Goal: Task Accomplishment & Management: Complete application form

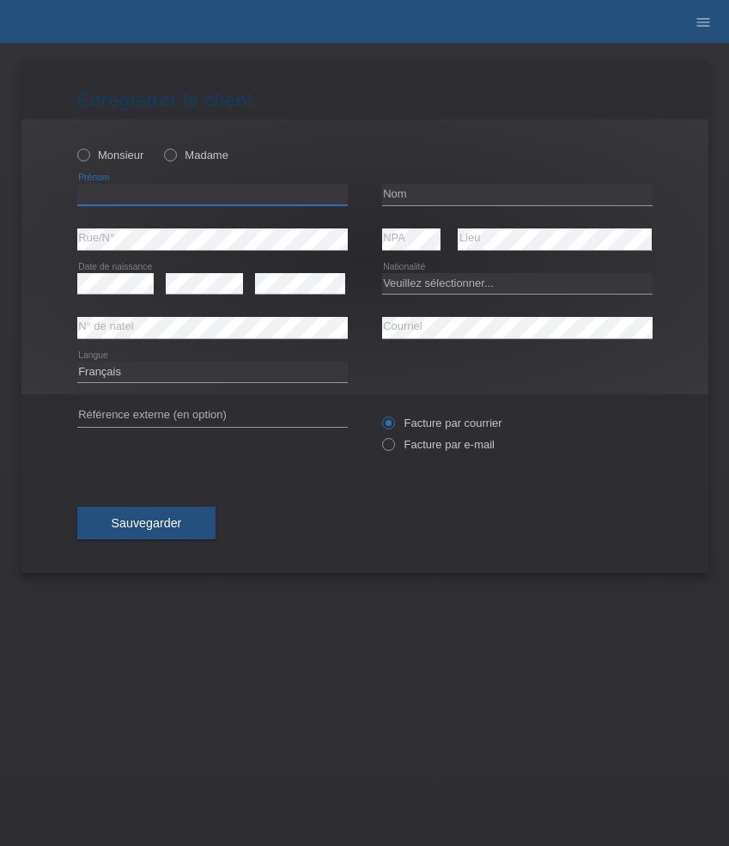
click at [184, 187] on input "text" at bounding box center [212, 194] width 271 height 21
paste input "Ardiana"
type input "Ardiana"
click at [174, 164] on div "Monsieur Madame" at bounding box center [212, 154] width 271 height 35
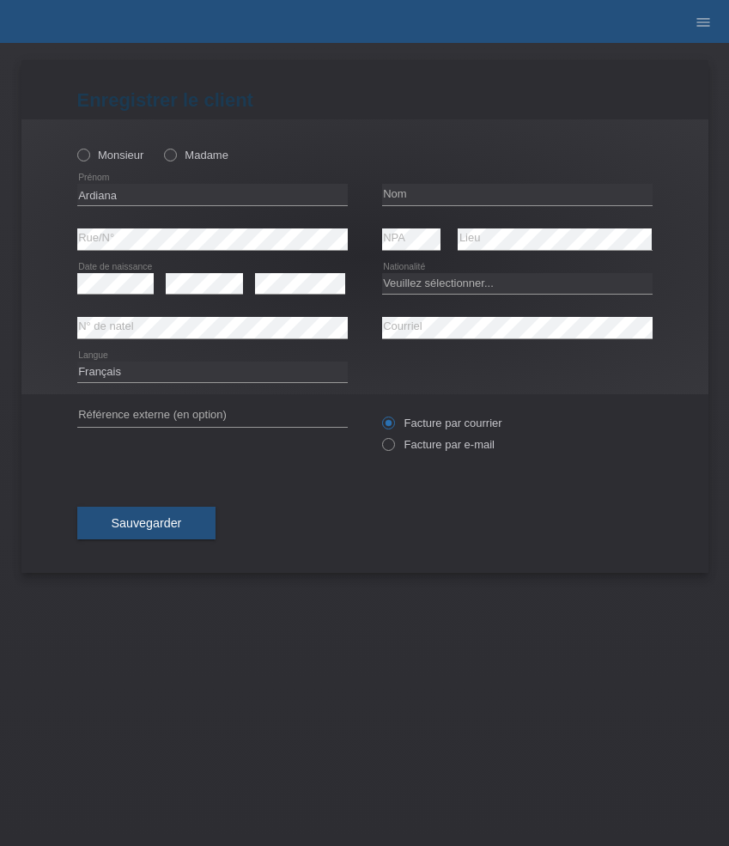
click at [174, 164] on div "Monsieur Madame" at bounding box center [212, 154] width 271 height 35
click at [161, 146] on icon at bounding box center [161, 146] width 0 height 0
click at [174, 156] on input "Madame" at bounding box center [169, 154] width 11 height 11
radio input "true"
click at [456, 193] on input "text" at bounding box center [517, 194] width 271 height 21
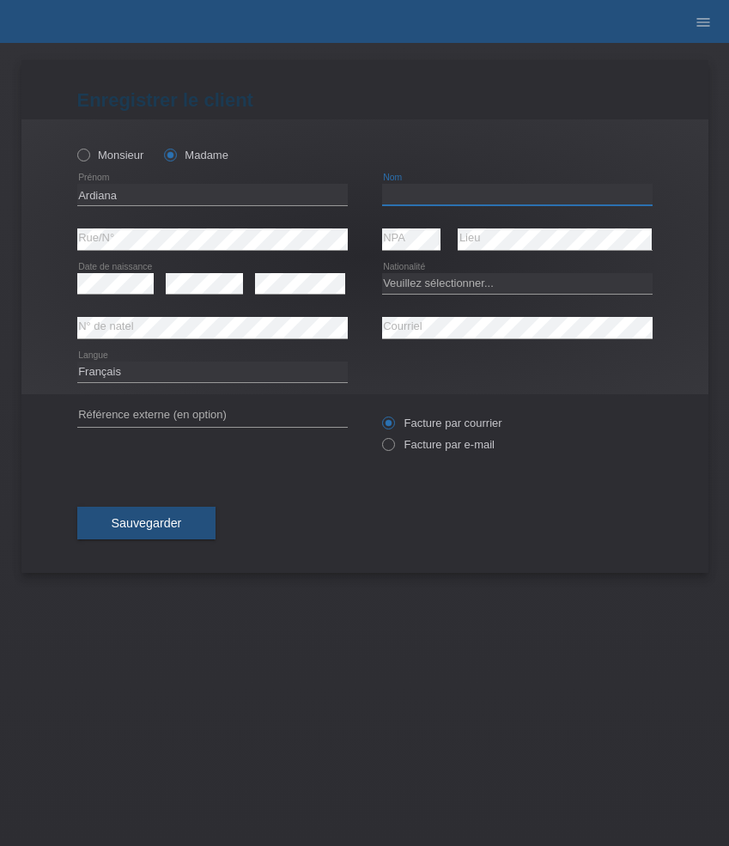
click at [456, 193] on input "text" at bounding box center [517, 194] width 271 height 21
paste input "Zejnullahu"
type input "Zejnullahu"
click at [415, 283] on select "Veuillez sélectionner... [GEOGRAPHIC_DATA] [GEOGRAPHIC_DATA] [GEOGRAPHIC_DATA] …" at bounding box center [517, 283] width 271 height 21
select select "XK"
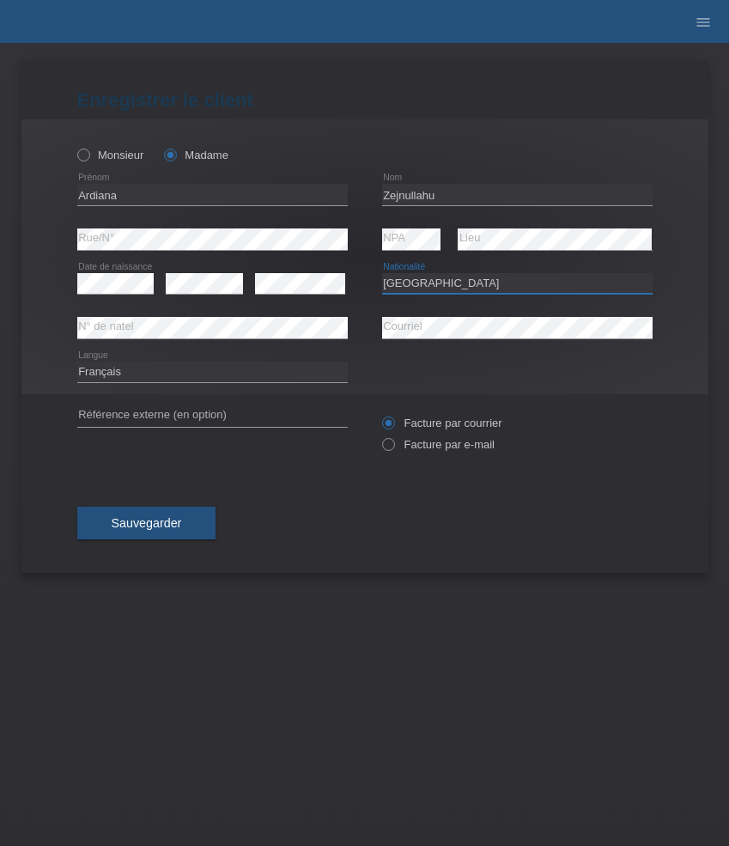
click at [382, 273] on select "Veuillez sélectionner... [GEOGRAPHIC_DATA] [GEOGRAPHIC_DATA] [GEOGRAPHIC_DATA] …" at bounding box center [517, 283] width 271 height 21
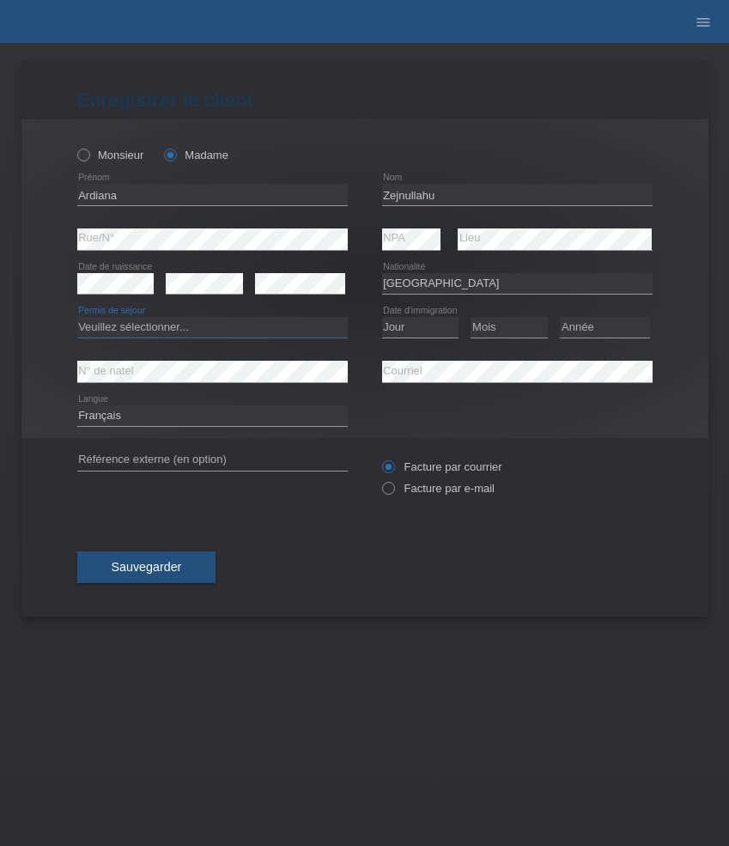
click at [265, 326] on select "Veuillez sélectionner... C B B - Statut de réfugié Autre" at bounding box center [212, 327] width 271 height 21
select select "C"
click at [77, 318] on select "Veuillez sélectionner... C B B - Statut de réfugié Autre" at bounding box center [212, 327] width 271 height 21
click at [411, 323] on select "Jour 01 02 03 04 05 06 07 08 09 10 11" at bounding box center [420, 327] width 77 height 21
select select "08"
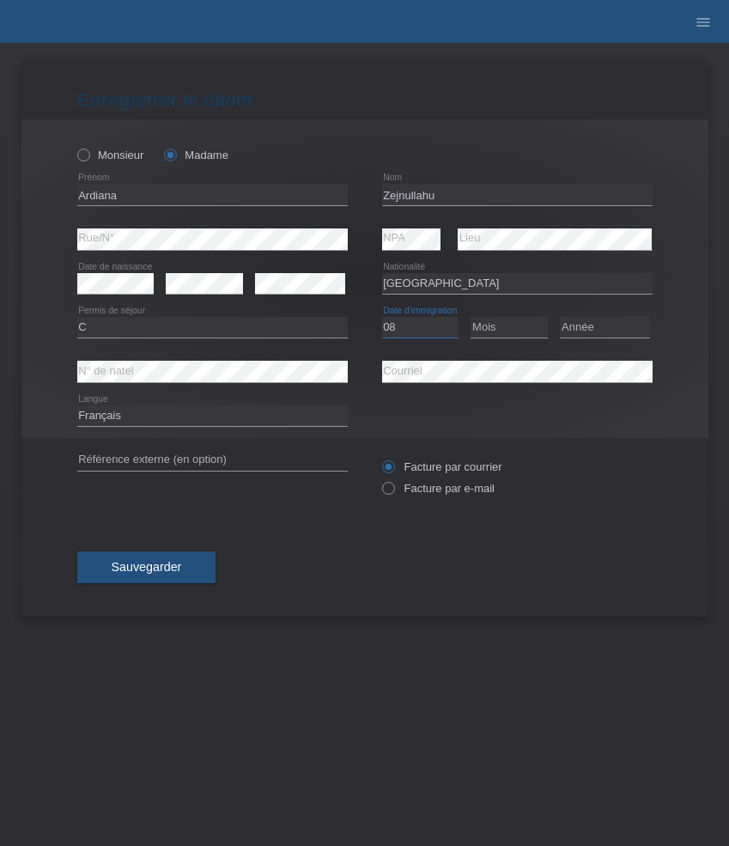
click at [382, 318] on select "Jour 01 02 03 04 05 06 07 08 09 10 11" at bounding box center [420, 327] width 77 height 21
click at [492, 331] on select "Mois 01 02 03 04 05 06 07 08 09 10 11" at bounding box center [509, 327] width 77 height 21
select select "10"
click at [471, 318] on select "Mois 01 02 03 04 05 06 07 08 09 10 11" at bounding box center [509, 327] width 77 height 21
click at [631, 331] on select "Année 2025 2024 2023 2022 2021 2020 2019 2018 2017 2016 2015 2014 2013 2012 201…" at bounding box center [605, 327] width 90 height 21
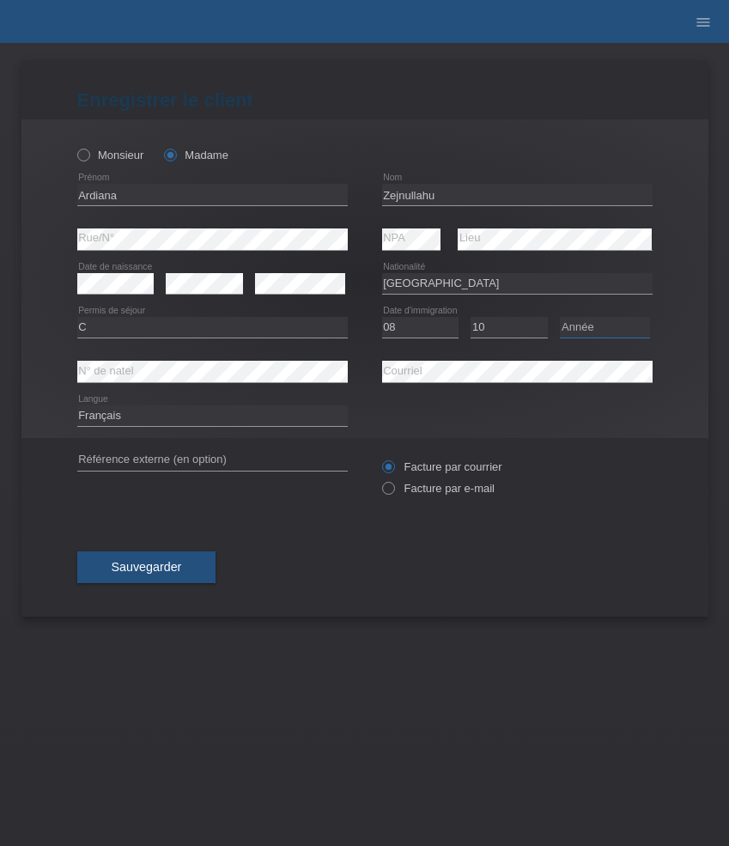
select select "1993"
click at [560, 318] on select "Année 2025 2024 2023 2022 2021 2020 2019 2018 2017 2016 2015 2014 2013 2012 201…" at bounding box center [605, 327] width 90 height 21
click at [442, 491] on label "Facture par e-mail" at bounding box center [438, 488] width 113 height 13
click at [393, 491] on input "Facture par e-mail" at bounding box center [387, 492] width 11 height 21
radio input "true"
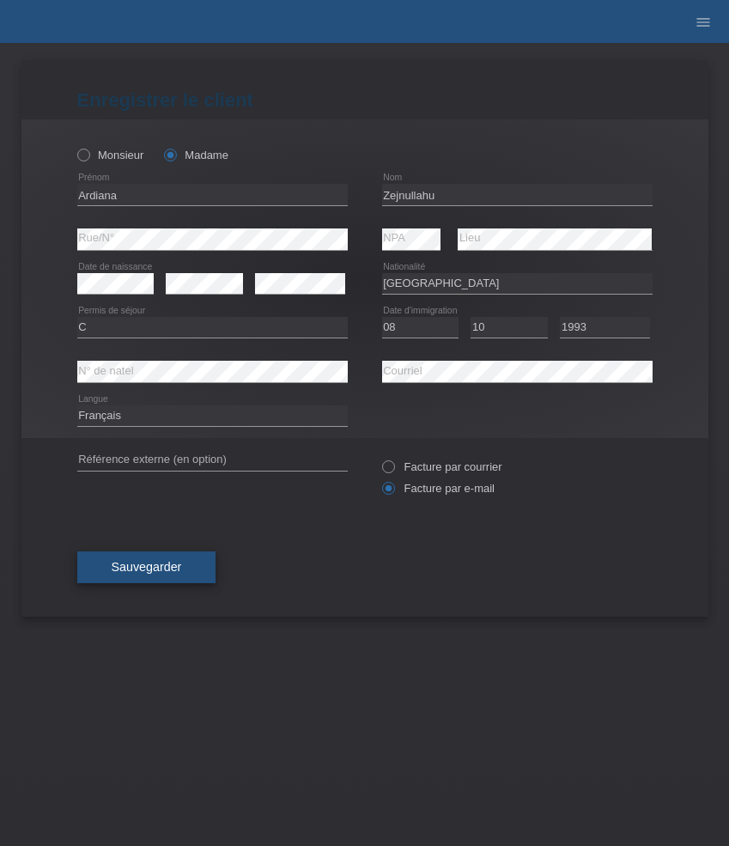
click at [162, 564] on span "Sauvegarder" at bounding box center [147, 567] width 70 height 14
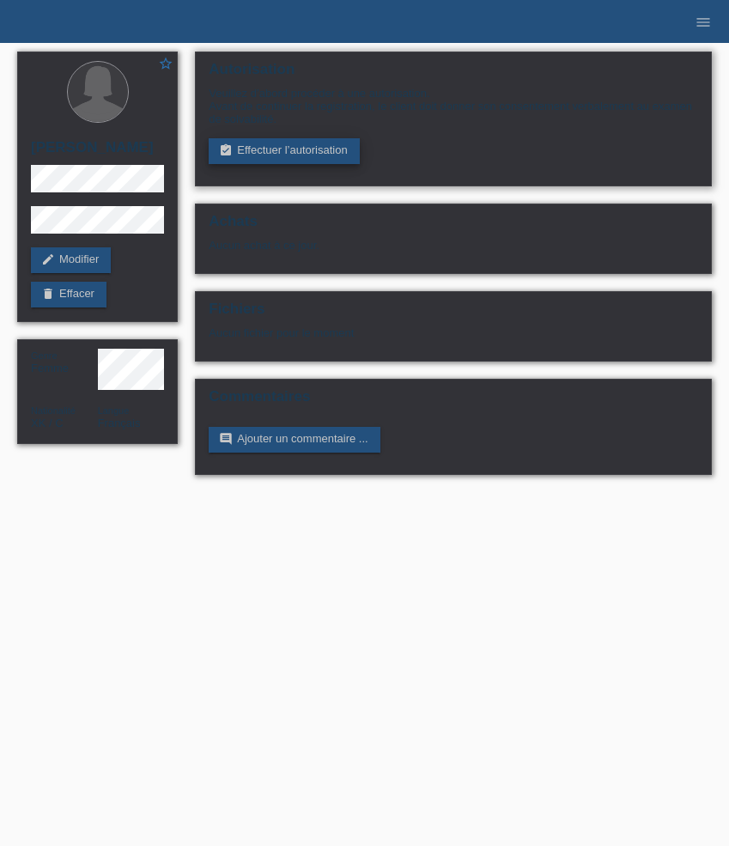
click at [283, 150] on link "assignment_turned_in Effectuer l’autorisation" at bounding box center [284, 151] width 150 height 26
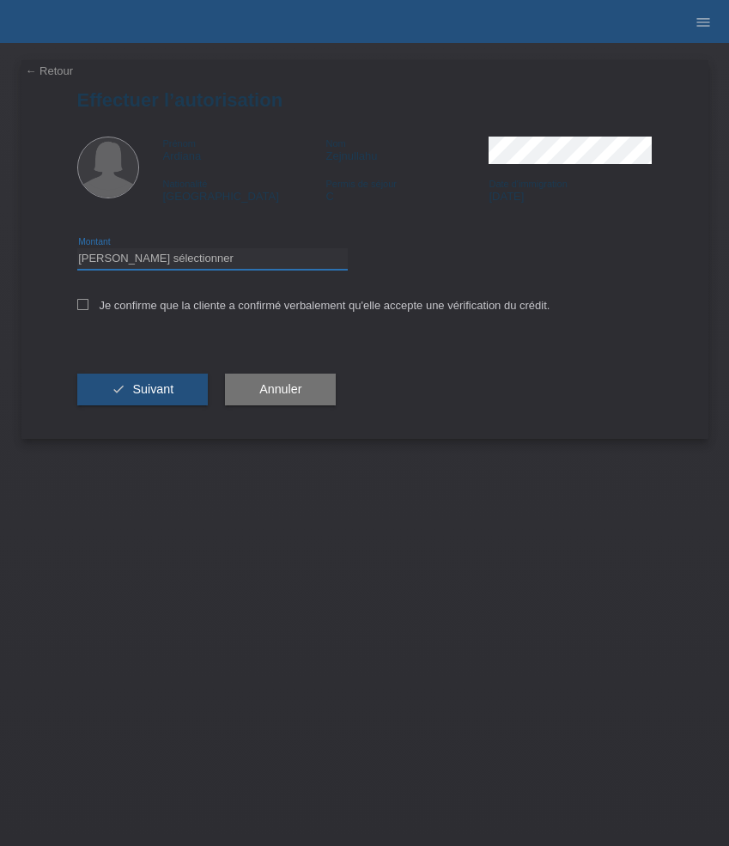
click at [249, 262] on select "Veuillez sélectionner CHF 1.00 - CHF 499.00 CHF 500.00 - CHF 1'999.00 CHF 2'000…" at bounding box center [212, 258] width 271 height 21
select select "3"
click at [77, 251] on select "Veuillez sélectionner CHF 1.00 - CHF 499.00 CHF 500.00 - CHF 1'999.00 CHF 2'000…" at bounding box center [212, 258] width 271 height 21
click at [224, 307] on label "Je confirme que la cliente a confirmé verbalement qu'elle accepte une vérificat…" at bounding box center [313, 305] width 473 height 13
click at [88, 307] on input "Je confirme que la cliente a confirmé verbalement qu'elle accepte une vérificat…" at bounding box center [82, 304] width 11 height 11
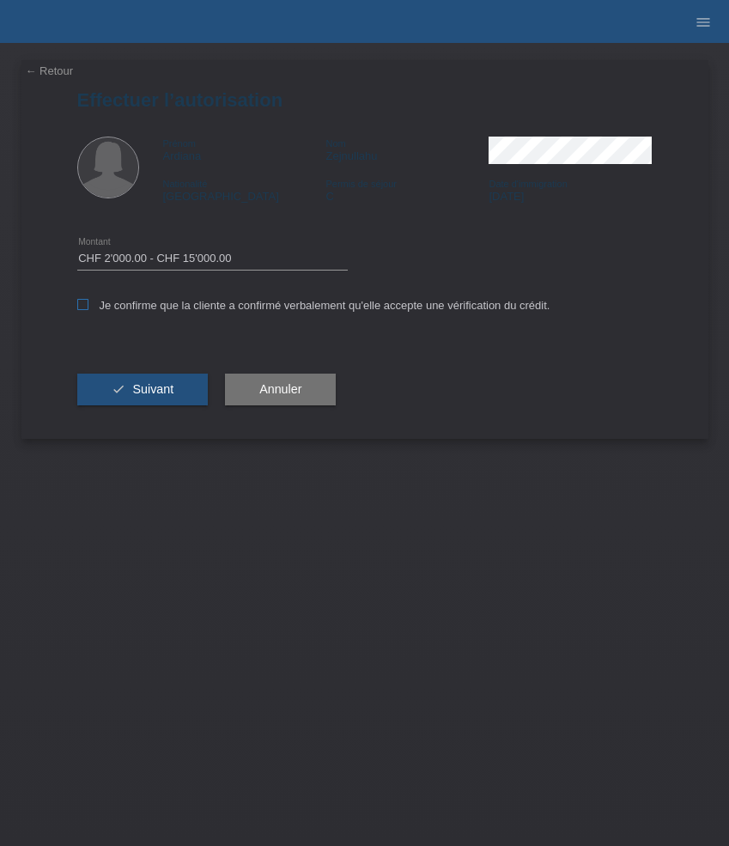
checkbox input "true"
click at [160, 406] on button "check Suivant" at bounding box center [142, 390] width 131 height 33
